Goal: Check status: Check status

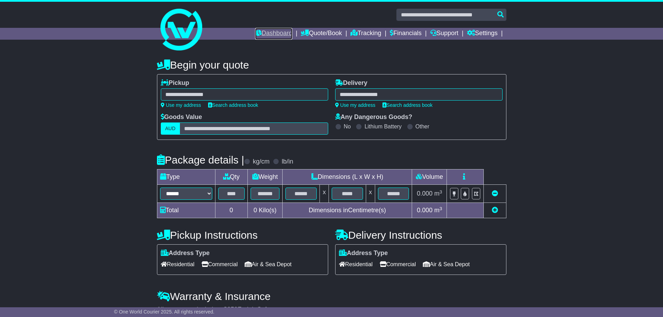
click at [270, 33] on link "Dashboard" at bounding box center [273, 34] width 37 height 12
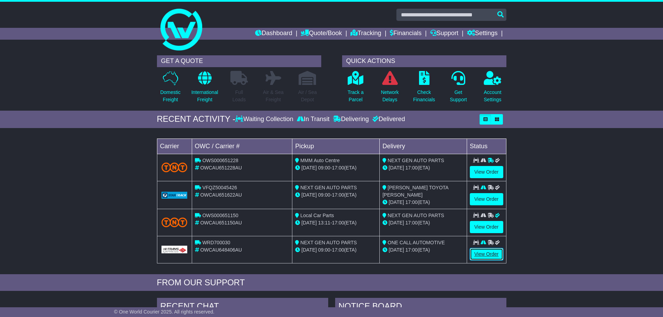
click at [488, 258] on link "View Order" at bounding box center [486, 254] width 33 height 12
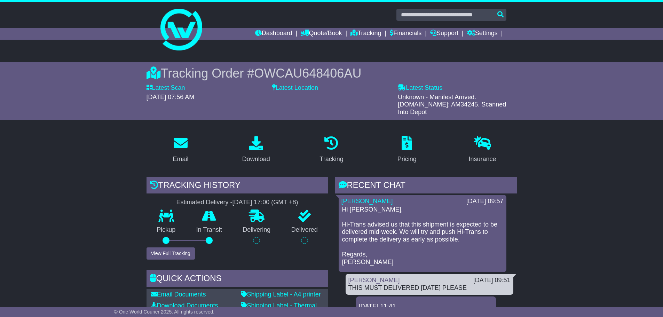
scroll to position [174, 0]
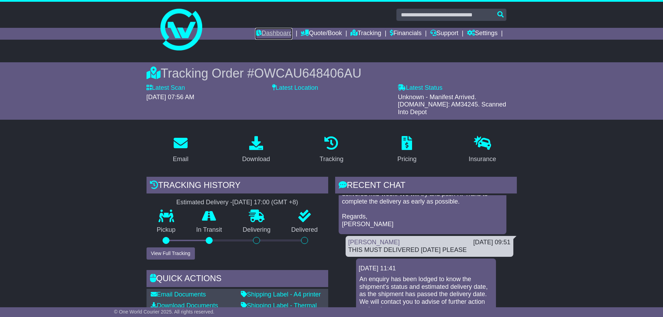
click at [267, 29] on link "Dashboard" at bounding box center [273, 34] width 37 height 12
